Goal: Information Seeking & Learning: Learn about a topic

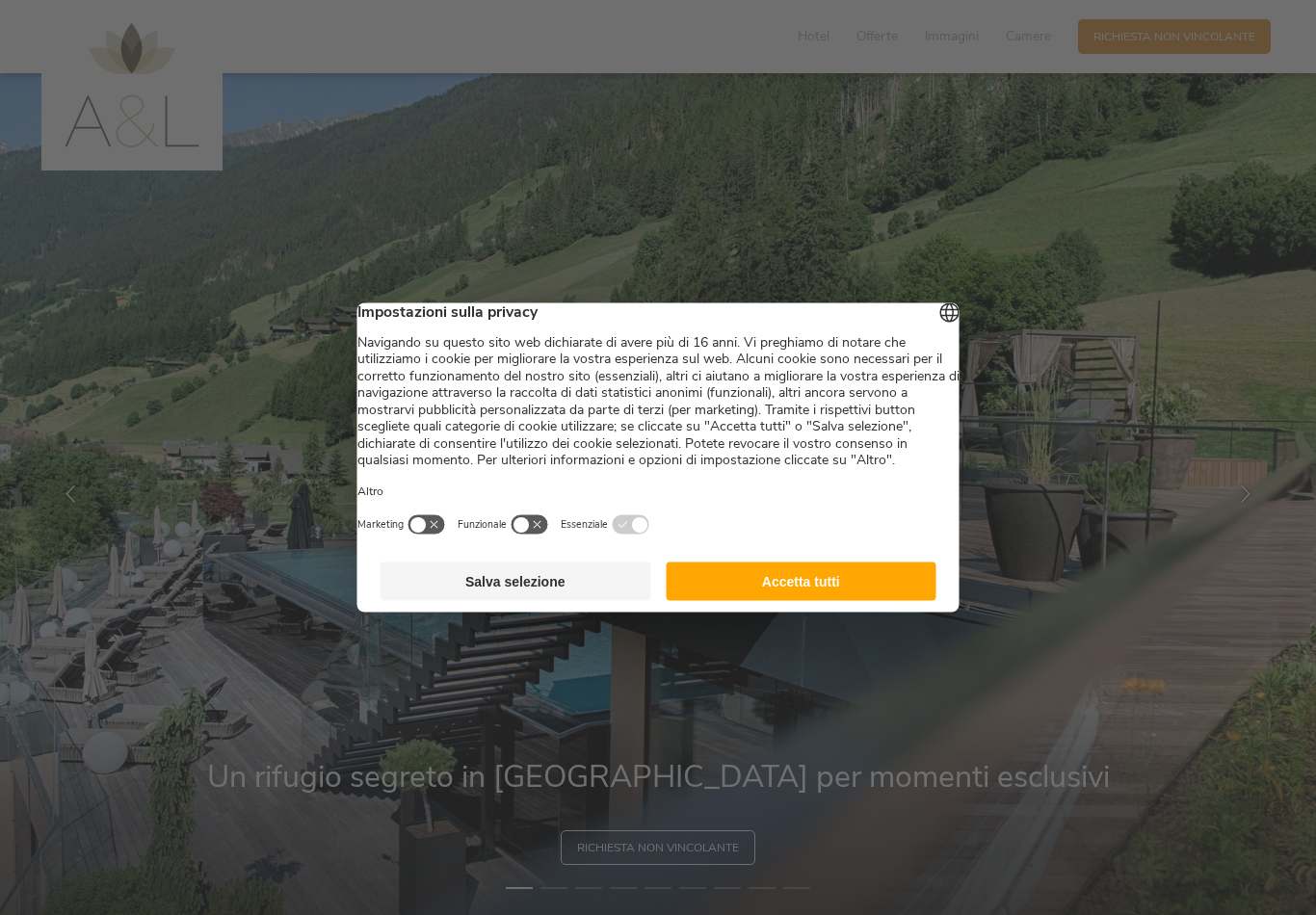
click at [711, 601] on button "Accetta tutti" at bounding box center [801, 581] width 271 height 38
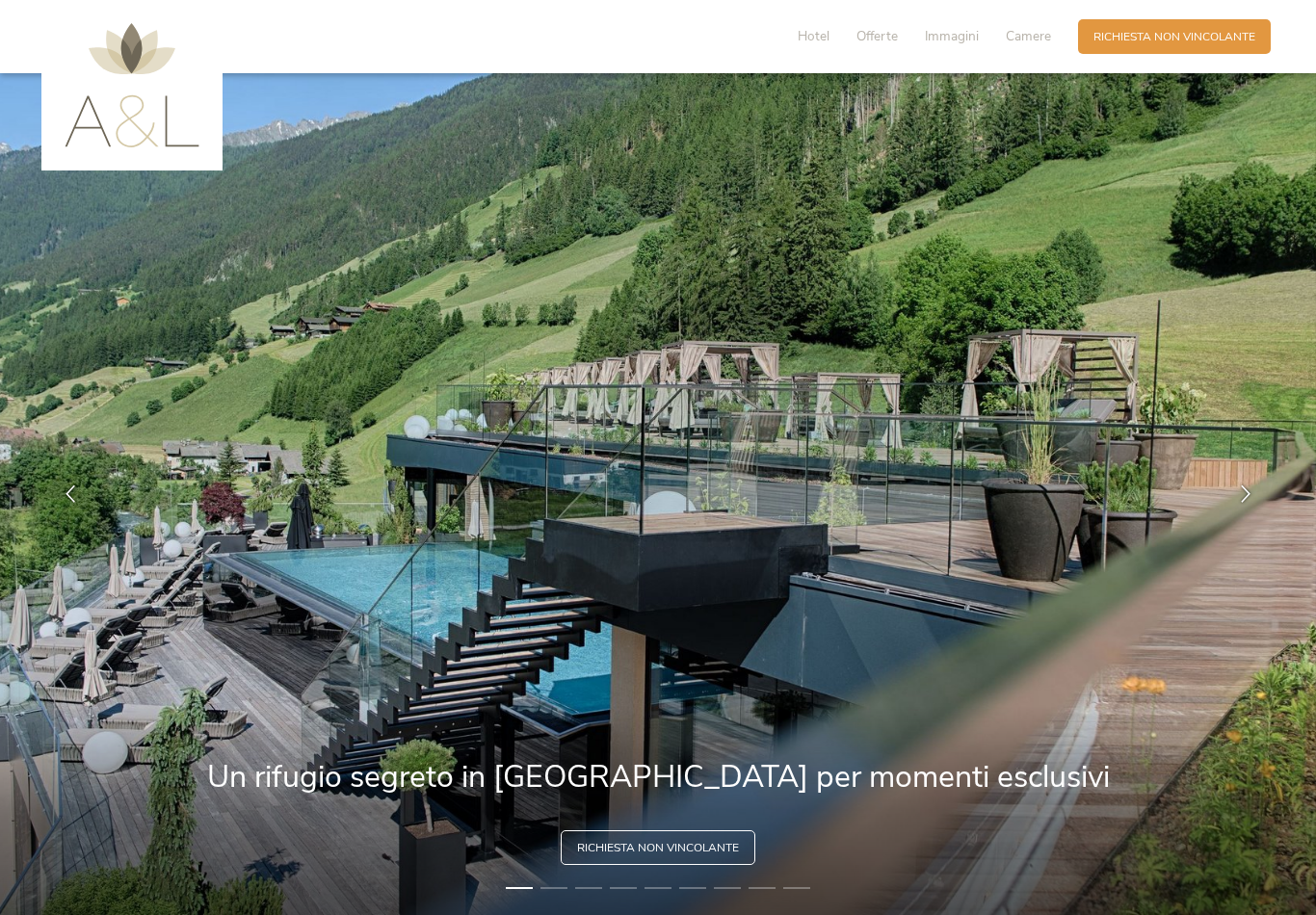
click at [793, 41] on div "Hotel Offerte Immagini Camere" at bounding box center [928, 36] width 300 height 34
click at [815, 27] on span "Hotel" at bounding box center [813, 35] width 31 height 19
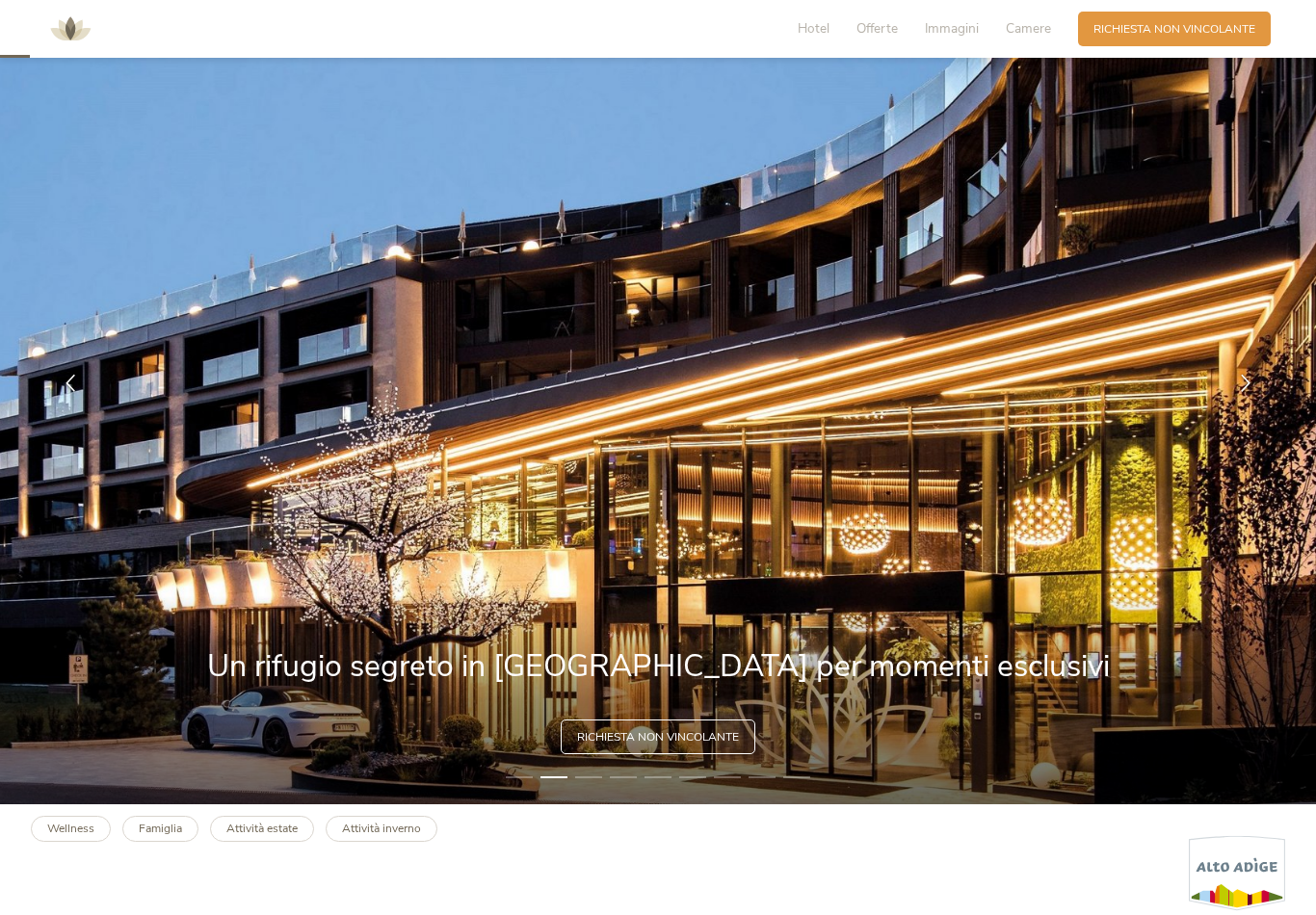
click at [952, 28] on span "Immagini" at bounding box center [952, 28] width 54 height 19
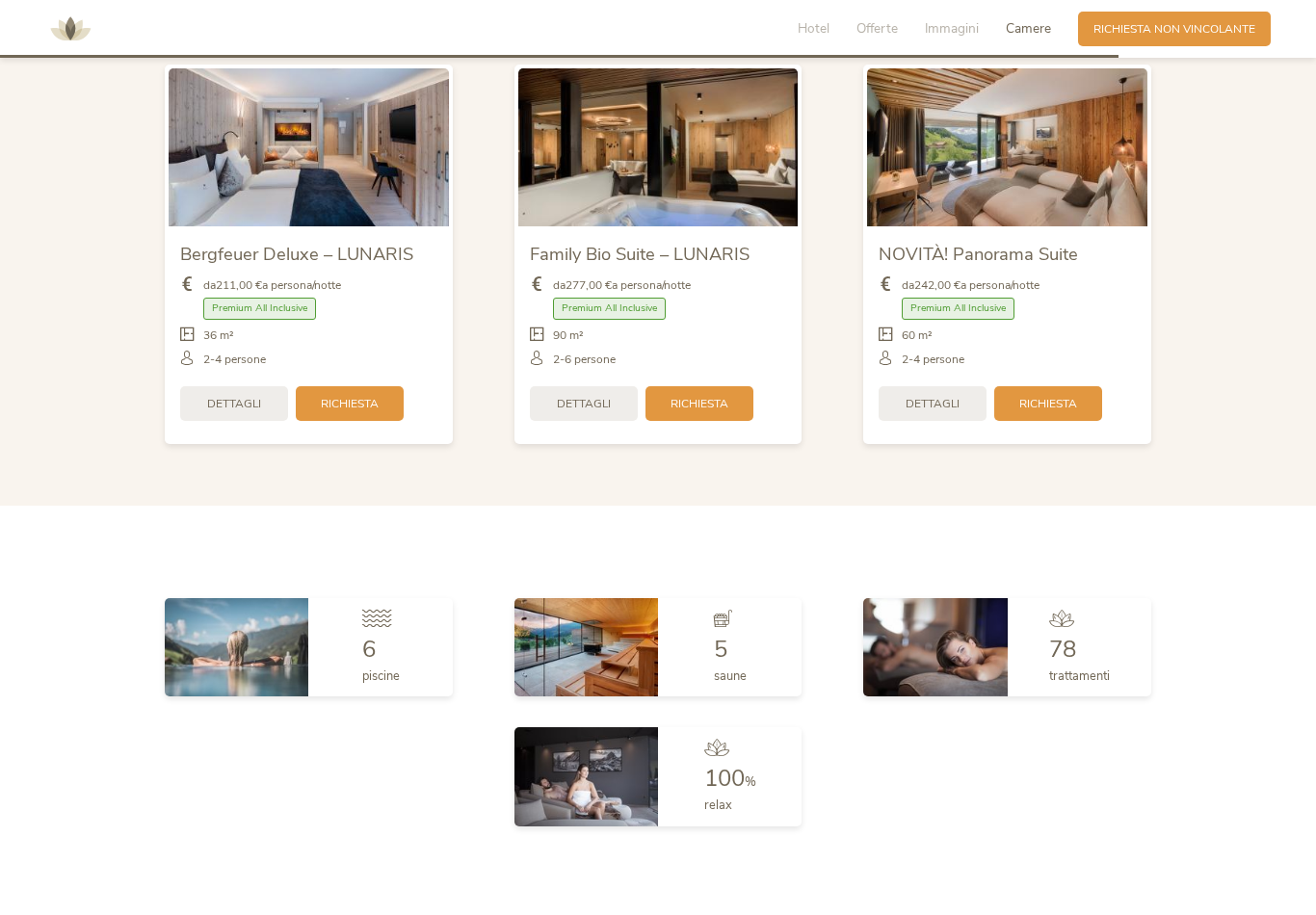
scroll to position [4086, 0]
click at [997, 179] on img at bounding box center [1008, 147] width 281 height 157
click at [906, 418] on div "Dettagli" at bounding box center [933, 403] width 108 height 34
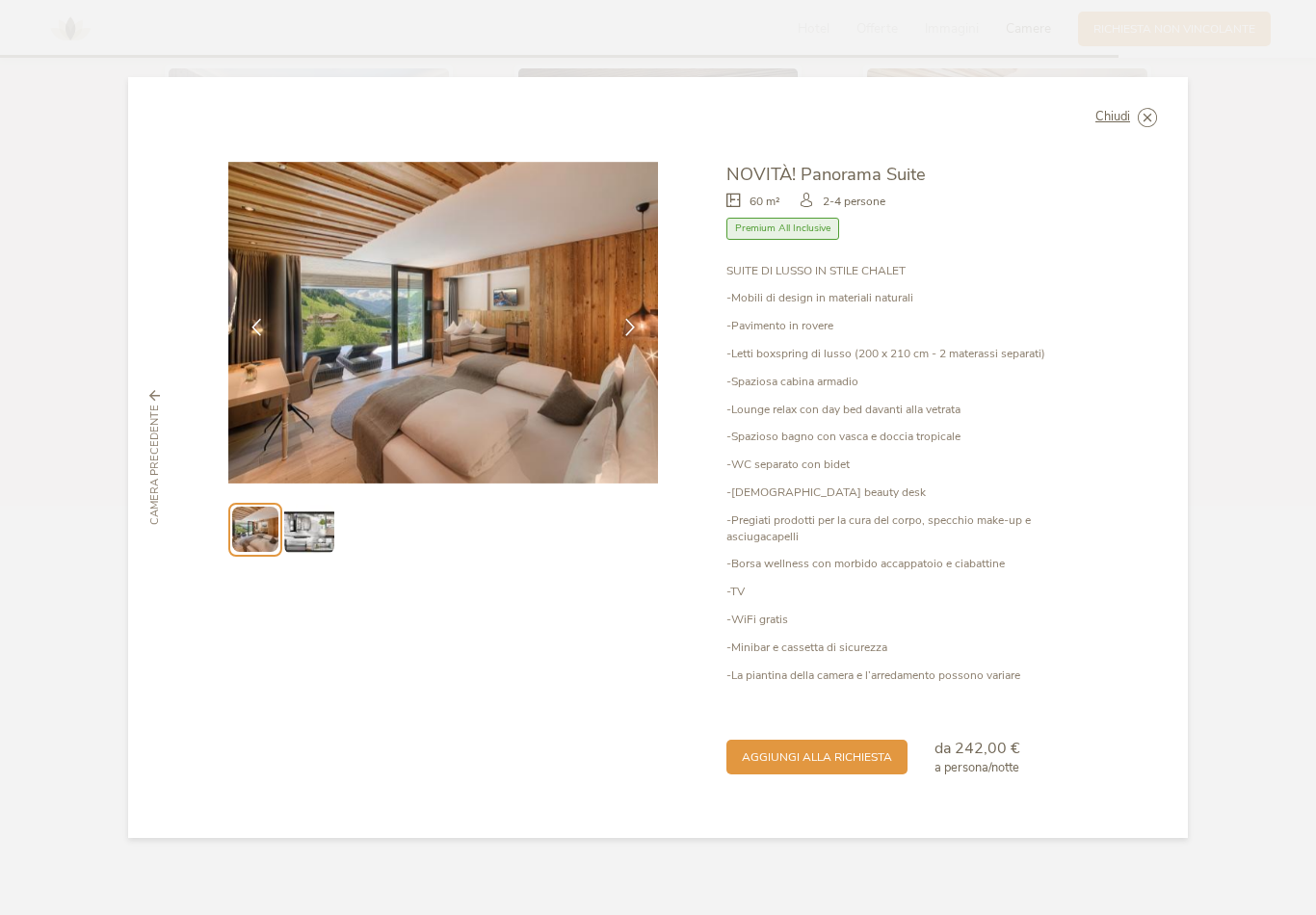
click at [313, 549] on img at bounding box center [308, 529] width 49 height 49
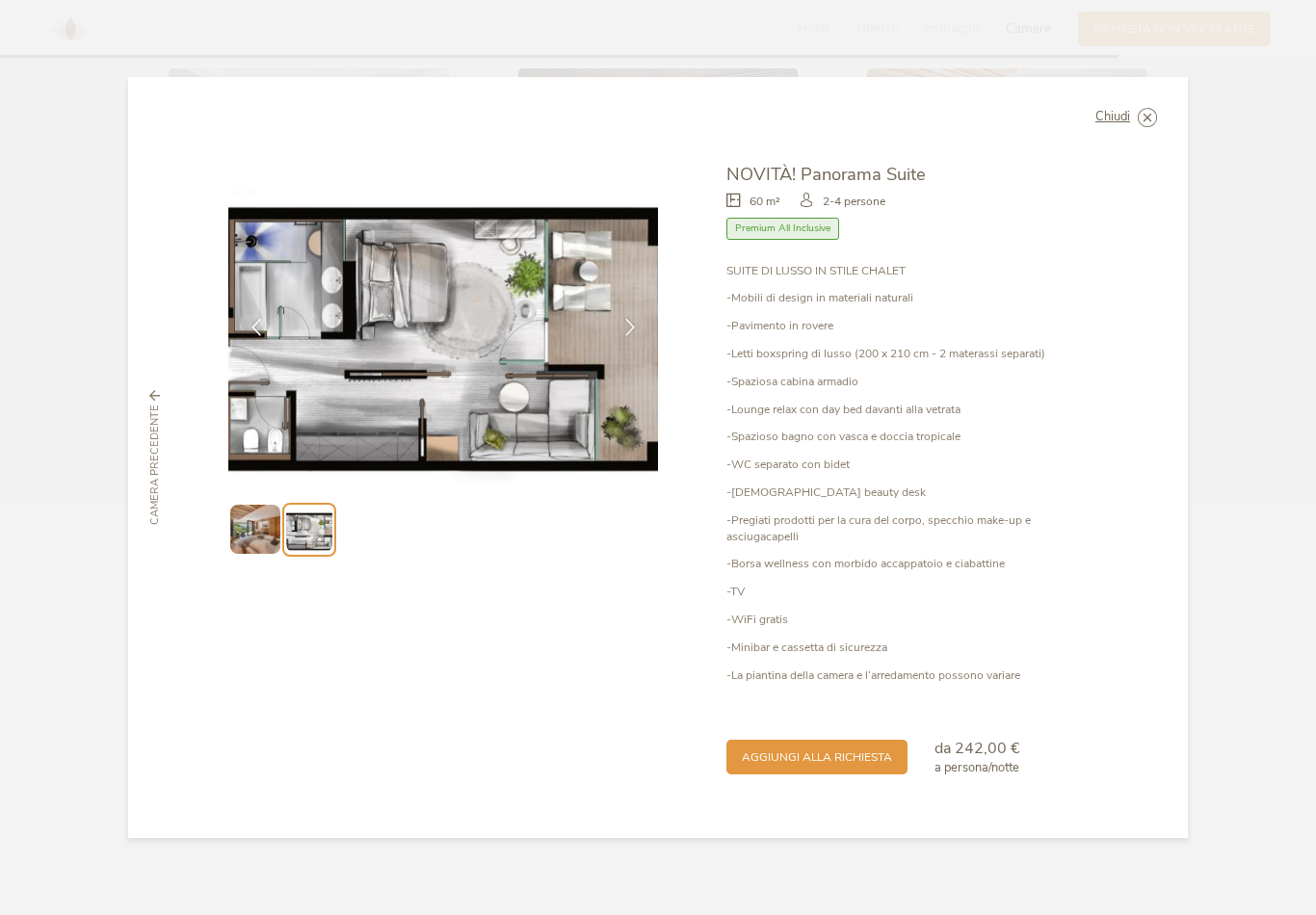
click at [1124, 124] on span "Chiudi" at bounding box center [1113, 117] width 34 height 13
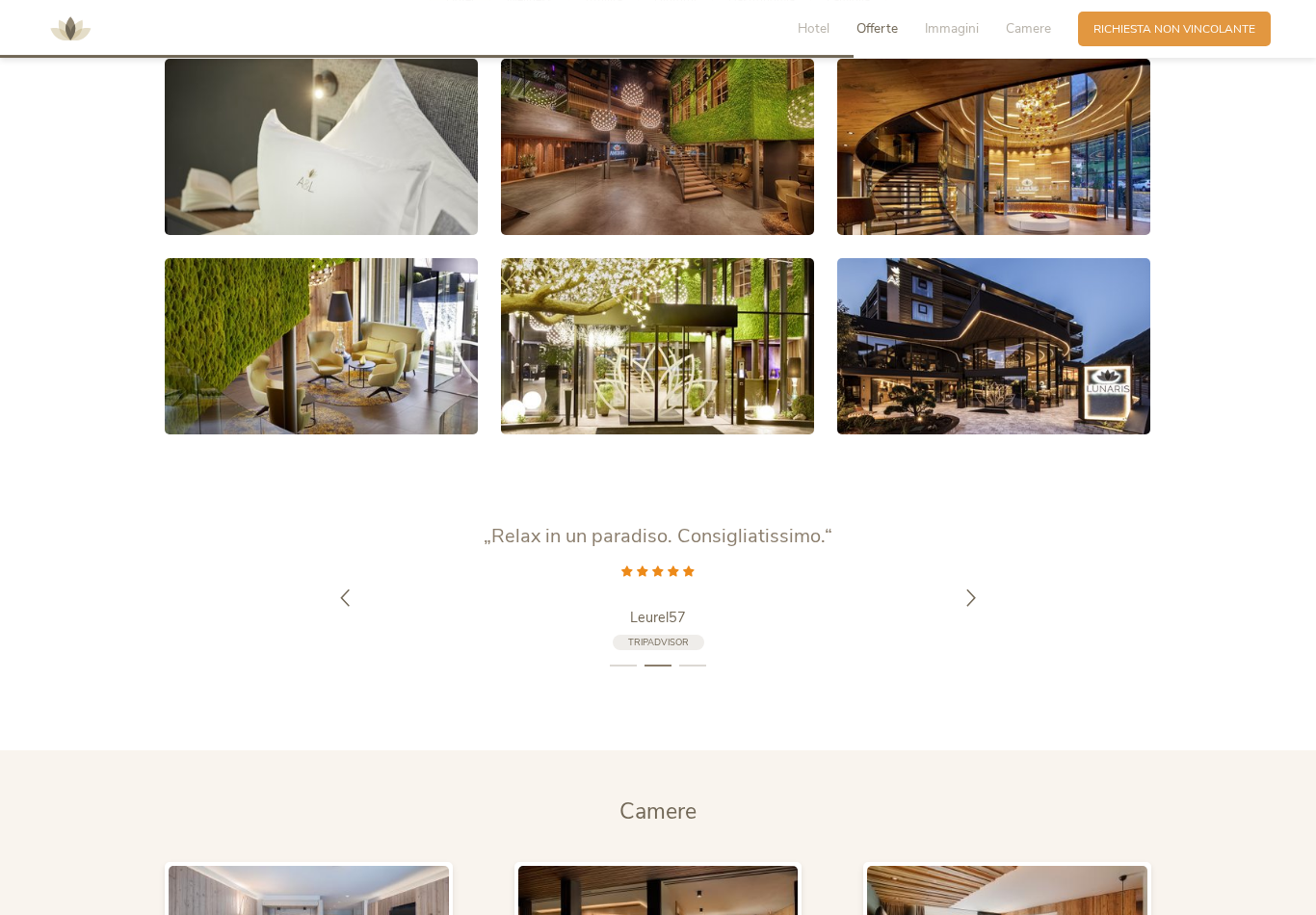
scroll to position [3026, 0]
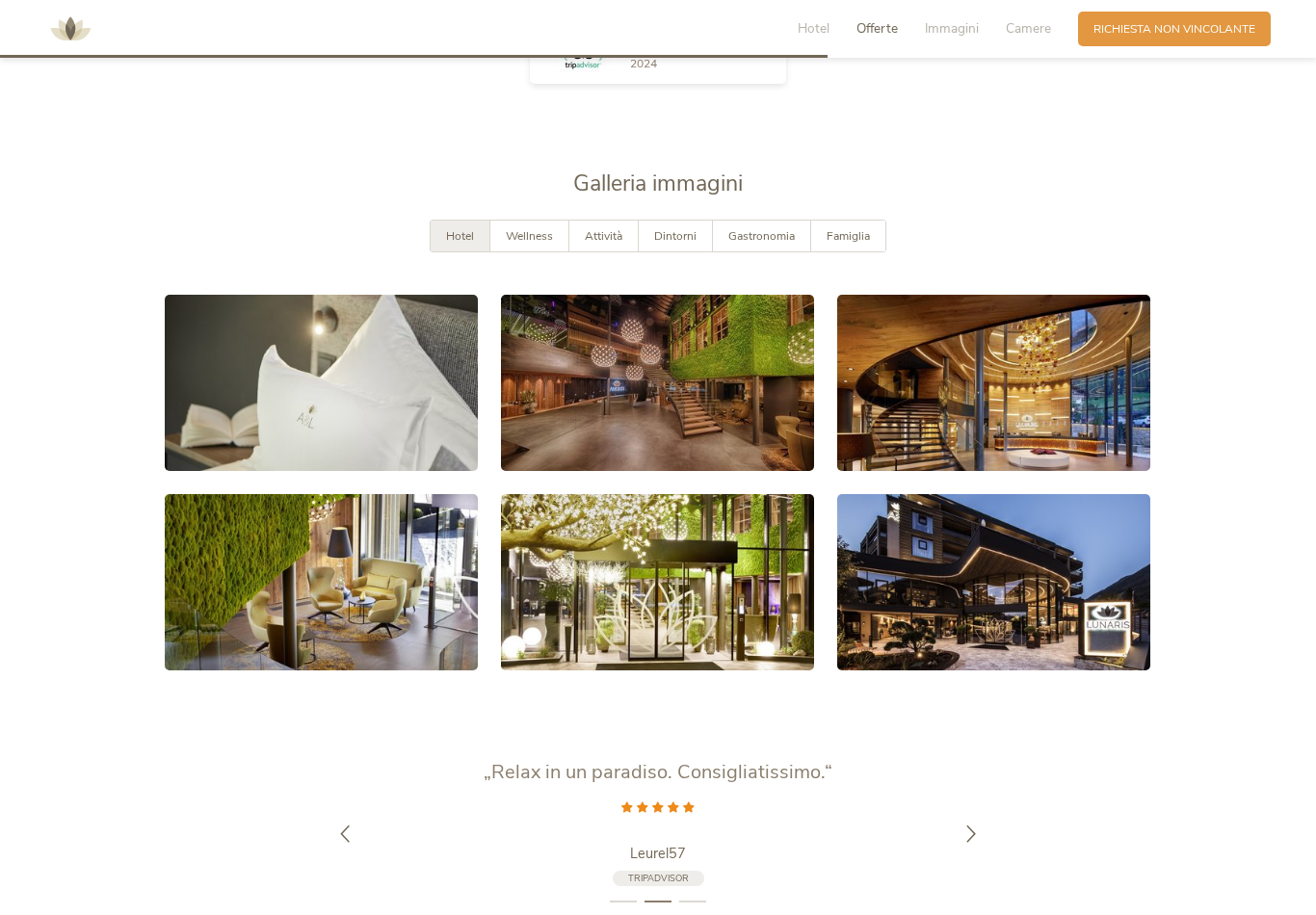
click at [521, 243] on span "Wellness" at bounding box center [529, 237] width 47 height 16
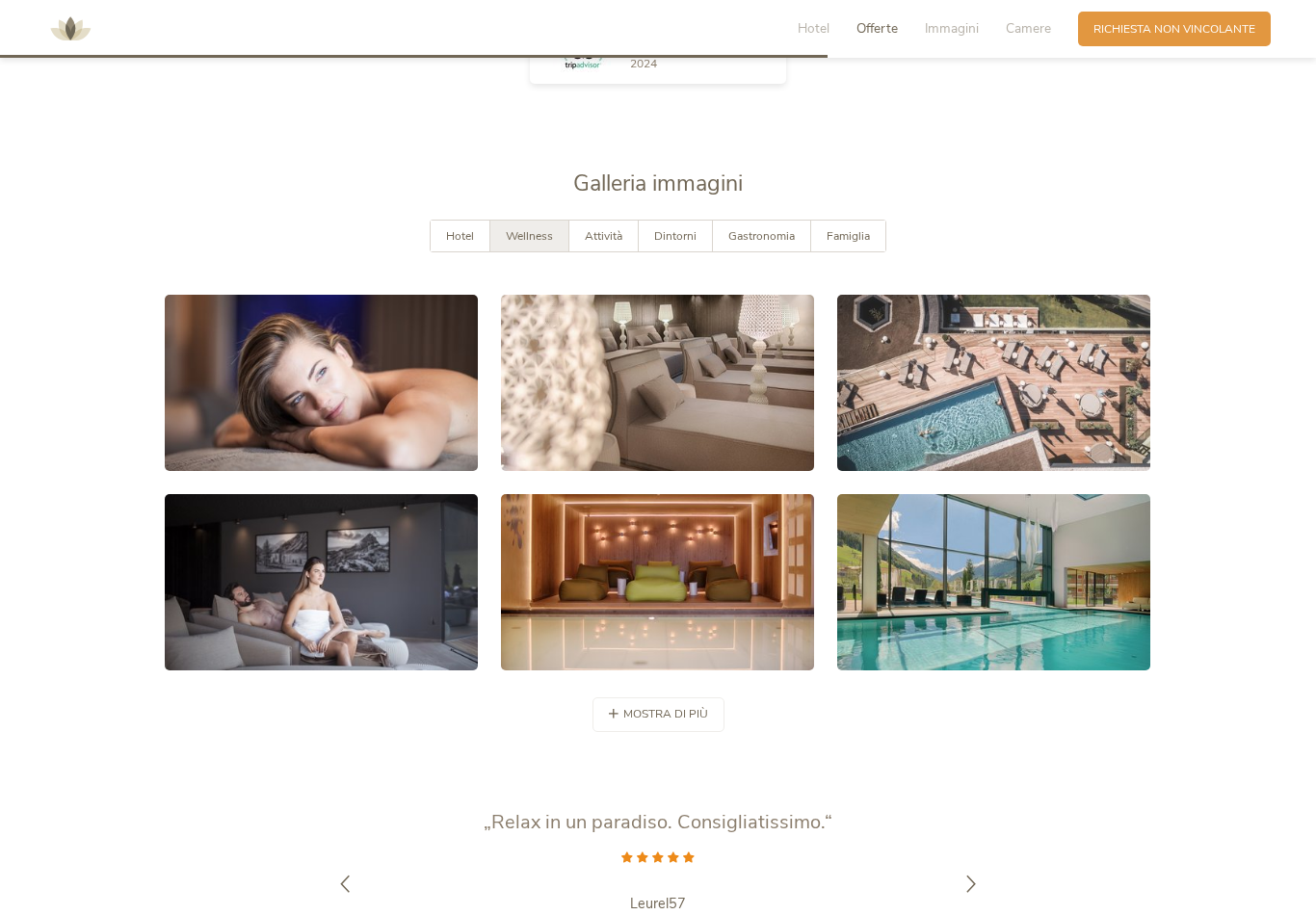
click at [602, 243] on span "Attività" at bounding box center [604, 237] width 37 height 16
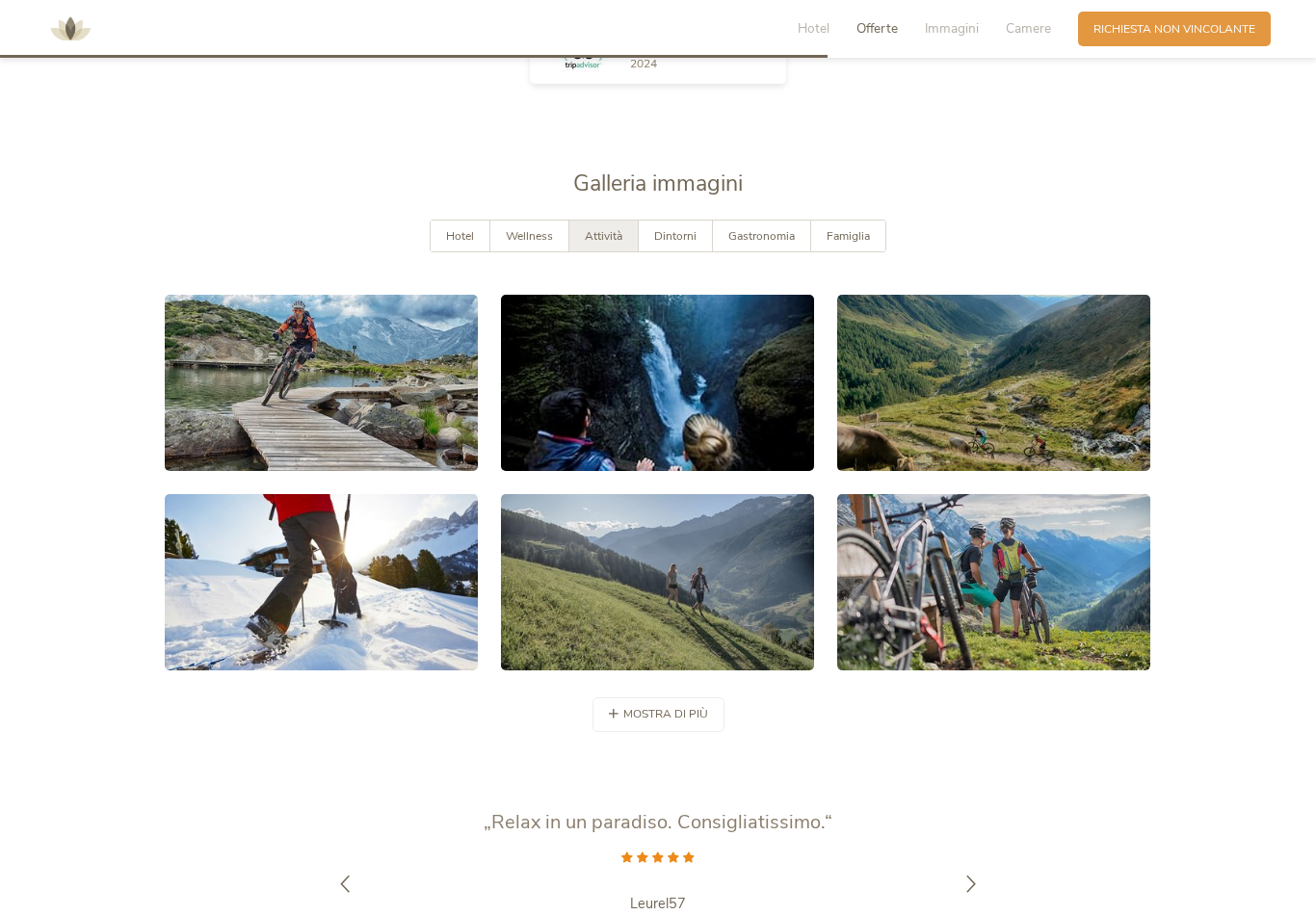
click at [681, 243] on span "Dintorni" at bounding box center [675, 237] width 42 height 16
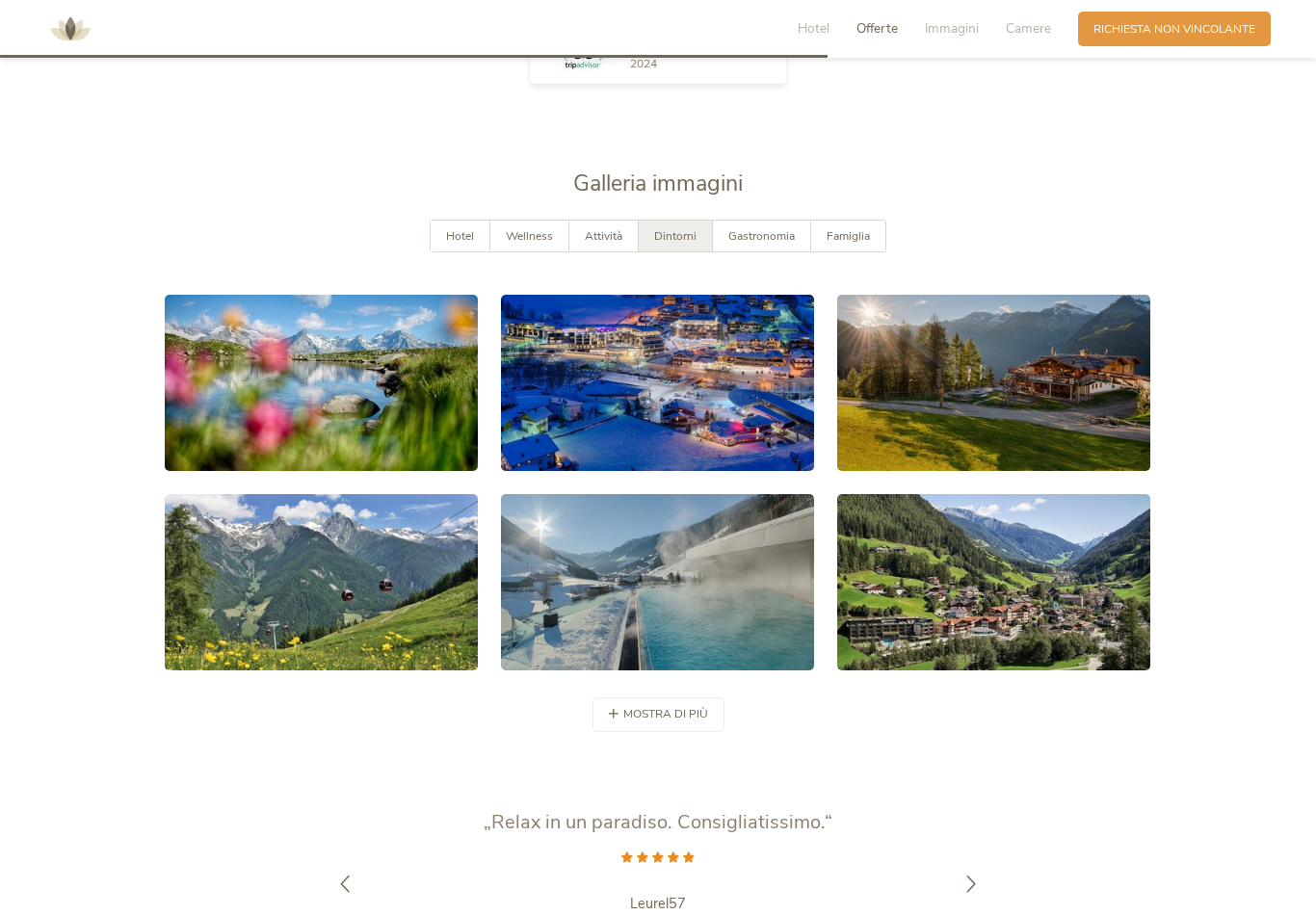
click at [734, 241] on span "Gastronomia" at bounding box center [762, 237] width 67 height 16
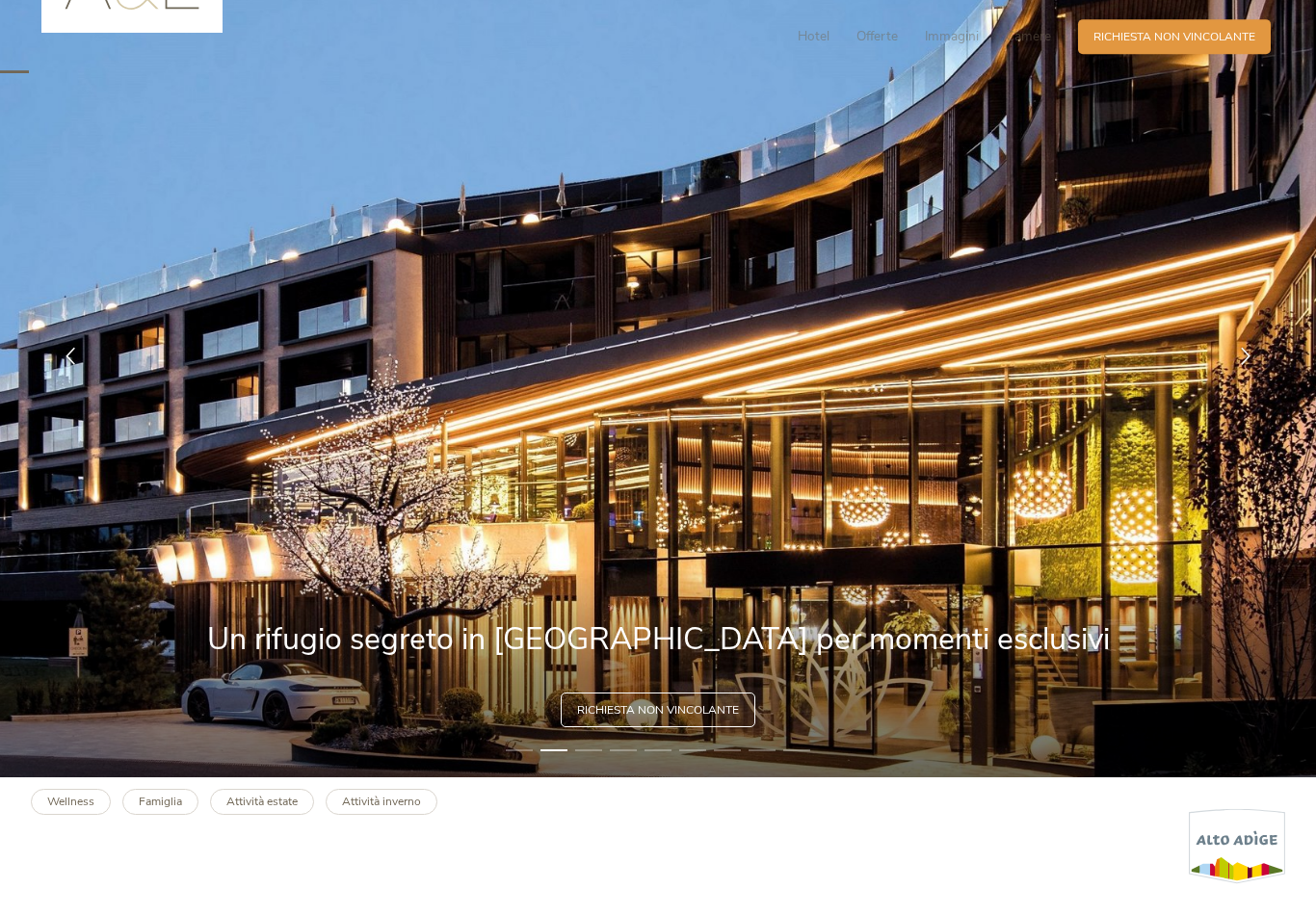
scroll to position [0, 0]
